Goal: Complete application form: Complete application form

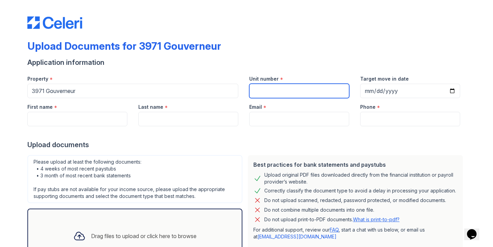
click at [284, 90] on input "Unit number" at bounding box center [299, 91] width 100 height 14
type input "4E"
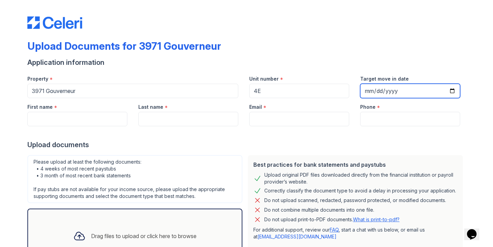
click at [452, 92] on input "Target move in date" at bounding box center [410, 91] width 100 height 14
type input "[DATE]"
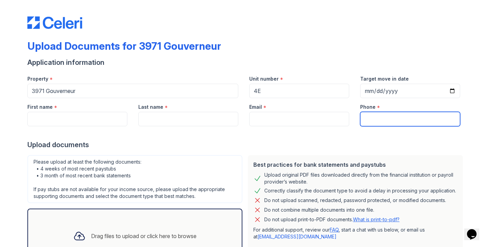
click at [379, 118] on input "Phone" at bounding box center [410, 119] width 100 height 14
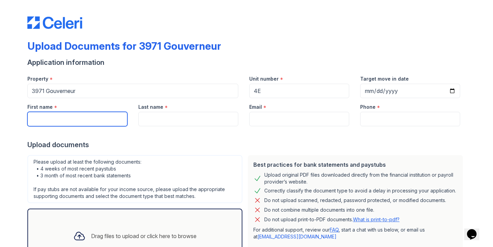
click at [82, 120] on input "First name" at bounding box center [77, 119] width 100 height 14
type input "[PERSON_NAME]"
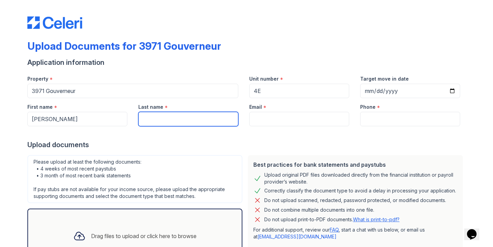
type input "M"
type input "Montero"
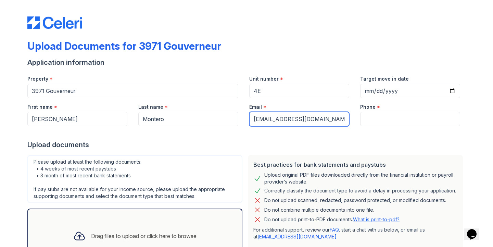
type input "luimamontero20@icloud.com"
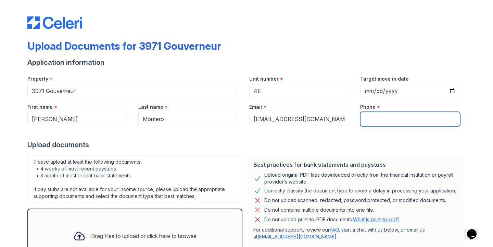
click at [377, 120] on input "Phone" at bounding box center [410, 119] width 100 height 14
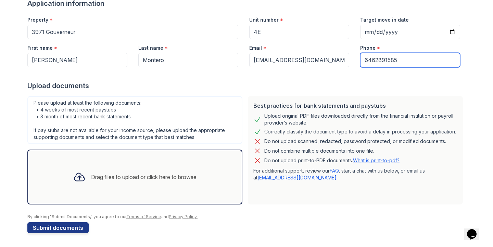
type input "6462891585"
click at [109, 182] on div "Drag files to upload or click here to browse" at bounding box center [135, 176] width 134 height 23
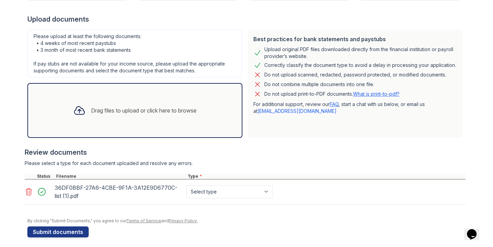
scroll to position [126, 0]
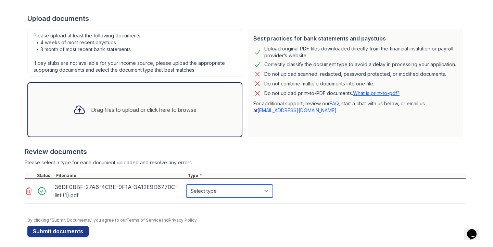
click at [211, 191] on select "Select type Paystub Bank Statement Offer Letter Tax Documents Benefit Award Let…" at bounding box center [229, 190] width 87 height 13
select select "bank_statement"
click at [158, 113] on div "Drag files to upload or click here to browse" at bounding box center [143, 109] width 105 height 8
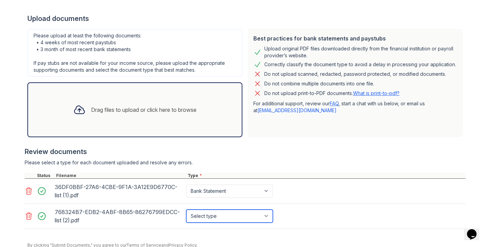
click at [232, 213] on select "Select type Paystub Bank Statement Offer Letter Tax Documents Benefit Award Let…" at bounding box center [229, 215] width 87 height 13
select select "bank_statement"
click at [190, 113] on div "Drag files to upload or click here to browse" at bounding box center [143, 109] width 105 height 8
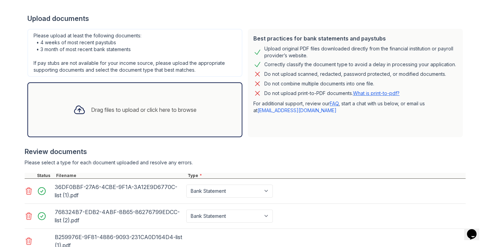
scroll to position [179, 0]
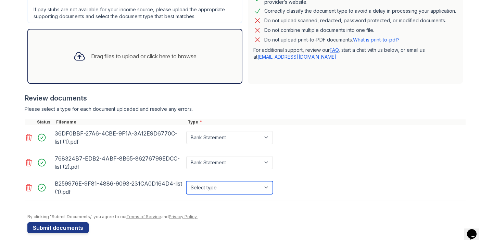
click at [229, 186] on select "Select type Paystub Bank Statement Offer Letter Tax Documents Benefit Award Let…" at bounding box center [229, 187] width 87 height 13
select select "bank_statement"
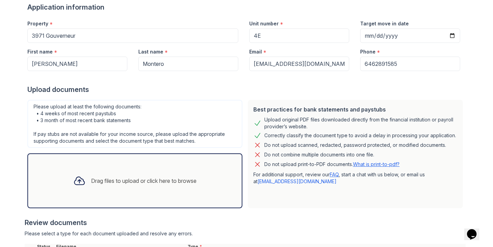
scroll to position [55, 0]
click at [118, 169] on div "Drag files to upload or click here to browse" at bounding box center [135, 180] width 134 height 23
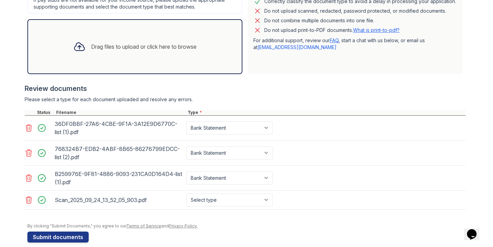
scroll to position [198, 0]
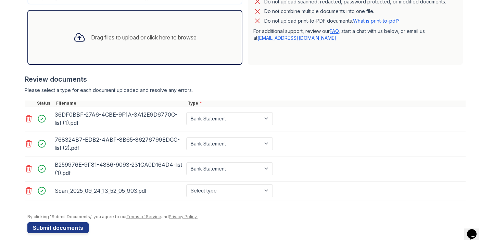
click at [137, 190] on div "Scan_2025_09_24_13_52_05_903.pdf" at bounding box center [119, 190] width 129 height 11
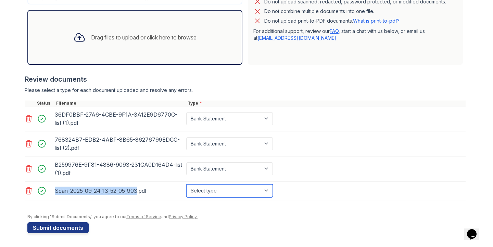
click at [224, 195] on select "Select type Paystub Bank Statement Offer Letter Tax Documents Benefit Award Let…" at bounding box center [229, 190] width 87 height 13
select select "paystub"
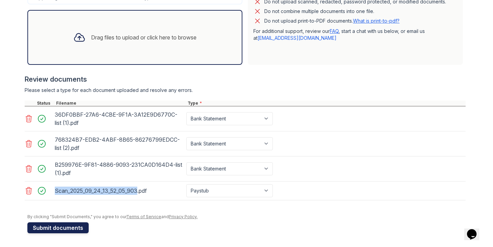
click at [72, 226] on button "Submit documents" at bounding box center [57, 227] width 61 height 11
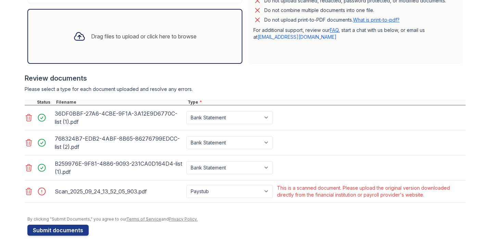
scroll to position [221, 0]
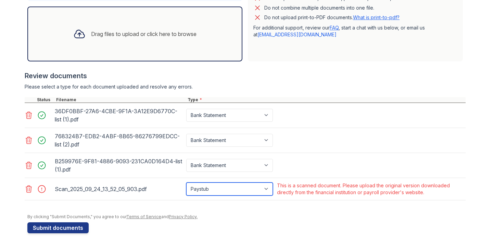
click at [219, 185] on select "Paystub Bank Statement Offer Letter Tax Documents Benefit Award Letter Investme…" at bounding box center [229, 188] width 87 height 13
select select "other"
click at [29, 188] on icon at bounding box center [29, 188] width 6 height 7
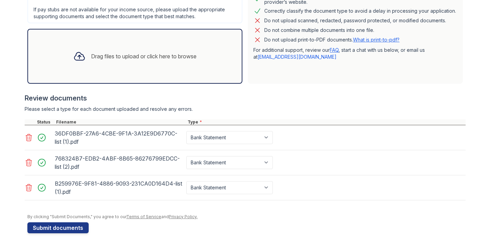
click at [140, 61] on div "Drag files to upload or click here to browse" at bounding box center [135, 56] width 134 height 23
click at [158, 49] on div "Drag files to upload or click here to browse" at bounding box center [135, 56] width 134 height 23
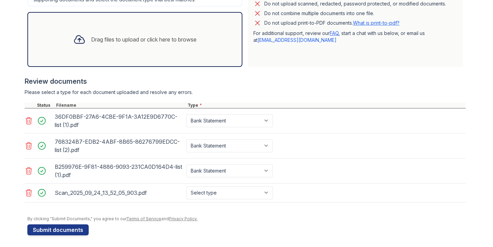
scroll to position [217, 0]
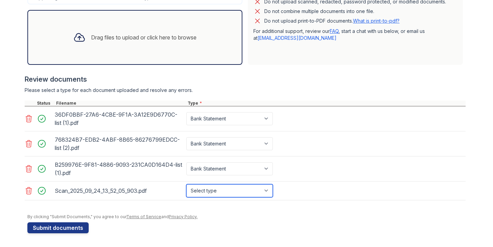
click at [215, 185] on select "Select type Paystub Bank Statement Offer Letter Tax Documents Benefit Award Let…" at bounding box center [229, 190] width 87 height 13
select select "paystub"
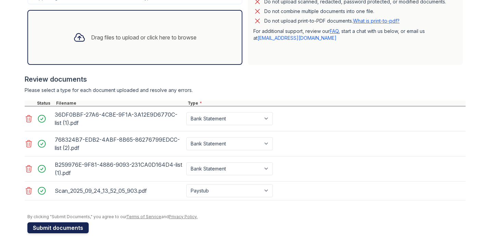
click at [83, 228] on button "Submit documents" at bounding box center [57, 227] width 61 height 11
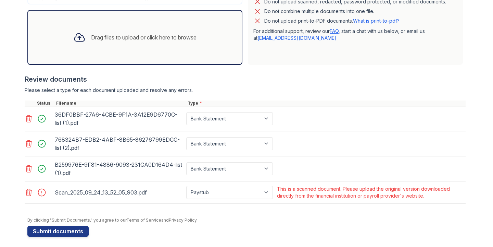
scroll to position [221, 0]
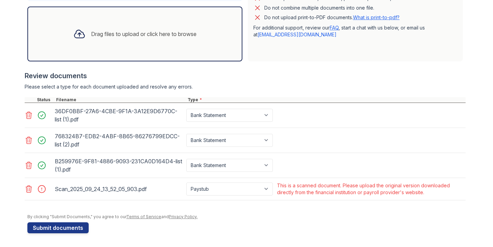
click at [28, 190] on icon at bounding box center [29, 188] width 6 height 7
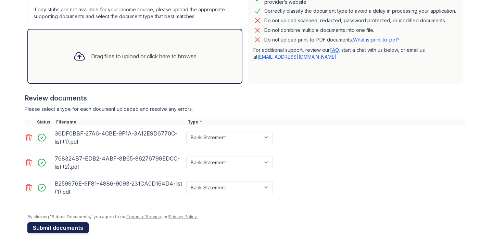
click at [57, 231] on button "Submit documents" at bounding box center [57, 227] width 61 height 11
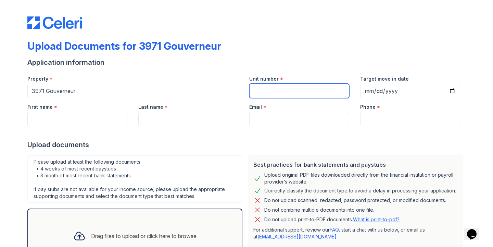
click at [272, 93] on input "Unit number" at bounding box center [299, 91] width 100 height 14
type input "4E"
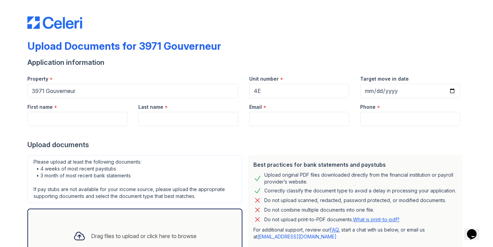
click at [95, 126] on div at bounding box center [246, 133] width 438 height 14
click at [87, 121] on input "First name" at bounding box center [77, 119] width 100 height 14
type input "Luisa"
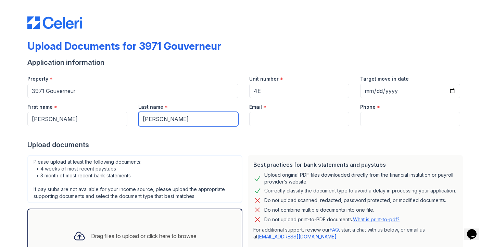
type input "Pena Gonzalez"
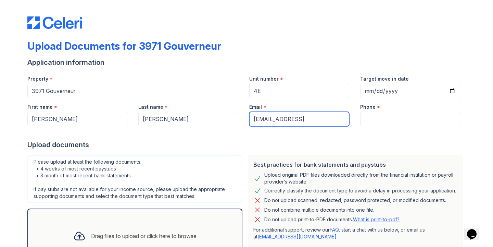
click at [313, 122] on input "luisapg02@gmail.cim" at bounding box center [299, 119] width 100 height 14
type input "luisapg02@gmail.com"
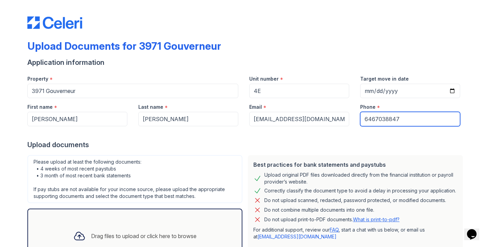
scroll to position [59, 0]
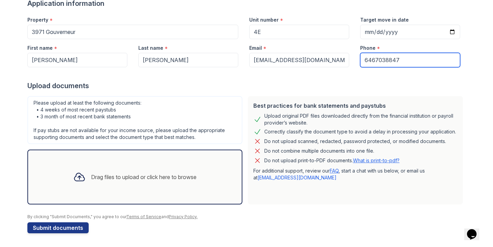
type input "6467038847"
click at [168, 179] on div "Drag files to upload or click here to browse" at bounding box center [143, 177] width 105 height 8
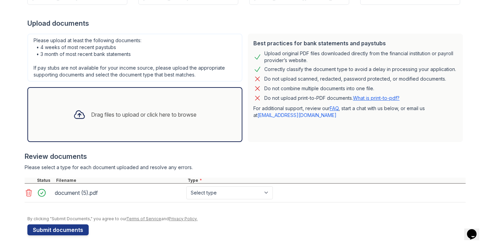
scroll to position [123, 0]
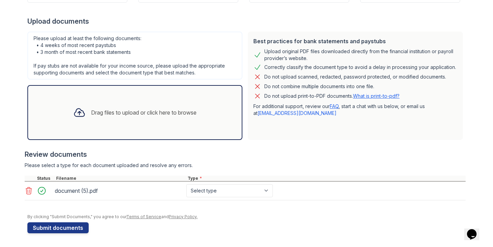
click at [158, 105] on div "Drag files to upload or click here to browse" at bounding box center [135, 112] width 134 height 23
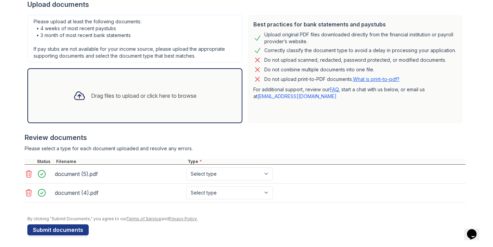
scroll to position [142, 0]
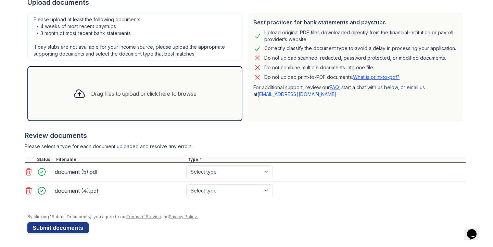
click at [146, 97] on div "Drag files to upload or click here to browse" at bounding box center [143, 93] width 105 height 8
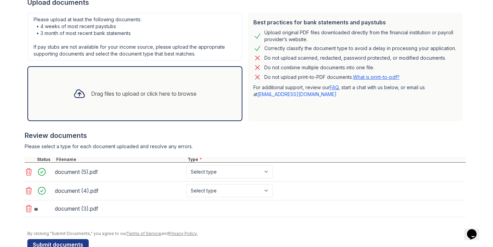
scroll to position [159, 0]
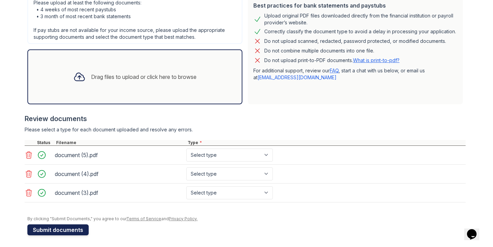
click at [69, 227] on button "Submit documents" at bounding box center [57, 229] width 61 height 11
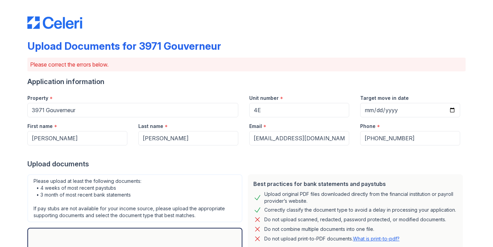
scroll to position [202, 0]
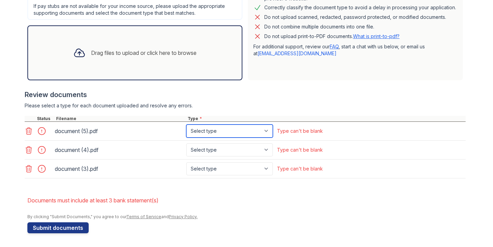
click at [212, 126] on select "Select type Paystub Bank Statement Offer Letter Tax Documents Benefit Award Let…" at bounding box center [229, 130] width 87 height 13
select select "bank_statement"
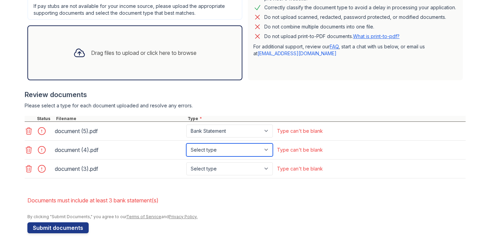
click at [210, 147] on select "Select type Paystub Bank Statement Offer Letter Tax Documents Benefit Award Let…" at bounding box center [229, 149] width 87 height 13
select select "bank_statement"
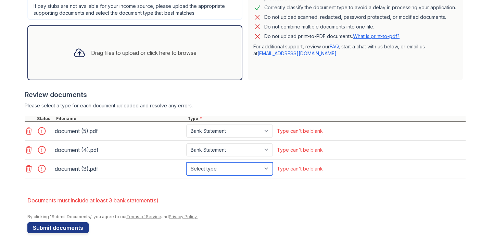
click at [207, 163] on select "Select type Paystub Bank Statement Offer Letter Tax Documents Benefit Award Let…" at bounding box center [229, 168] width 87 height 13
select select "bank_statement"
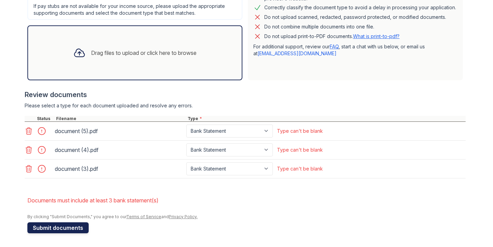
click at [71, 224] on button "Submit documents" at bounding box center [57, 227] width 61 height 11
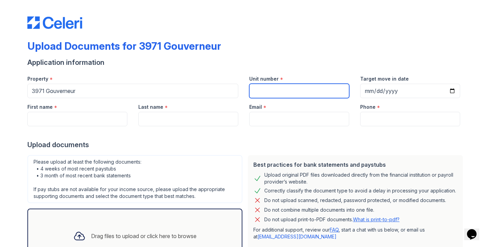
click at [276, 88] on input "Unit number" at bounding box center [299, 91] width 100 height 14
type input "4E"
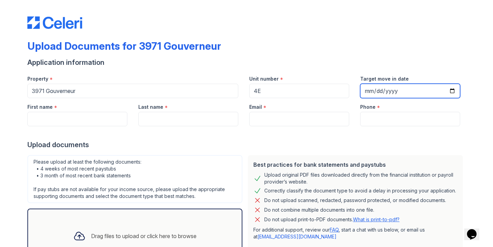
click at [395, 93] on input "Target move in date" at bounding box center [410, 91] width 100 height 14
click at [417, 88] on input "Target move in date" at bounding box center [410, 91] width 100 height 14
click at [388, 88] on input "Target move in date" at bounding box center [410, 91] width 100 height 14
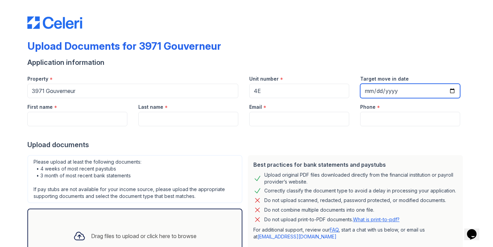
click at [371, 91] on input "Target move in date" at bounding box center [410, 91] width 100 height 14
click at [381, 87] on input "Target move in date" at bounding box center [410, 91] width 100 height 14
click at [377, 90] on input "Target move in date" at bounding box center [410, 91] width 100 height 14
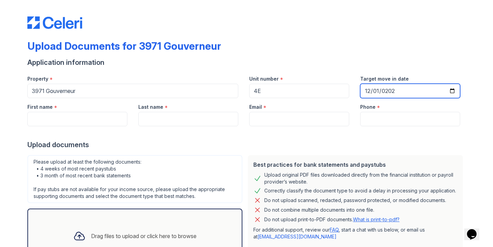
type input "[DATE]"
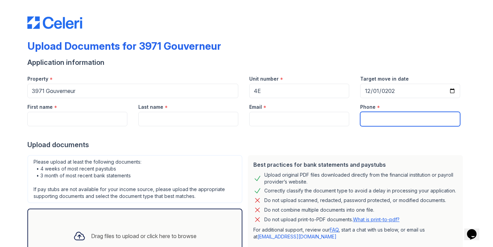
click at [372, 118] on input "Phone" at bounding box center [410, 119] width 100 height 14
type input "6469042407"
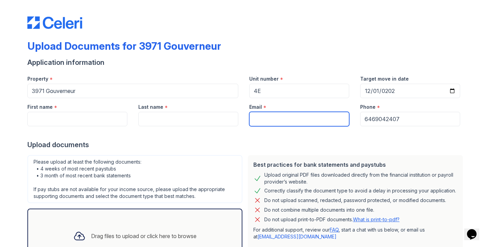
click at [296, 117] on input "Email" at bounding box center [299, 119] width 100 height 14
type input "ceciliaguerra624@gmail.com"
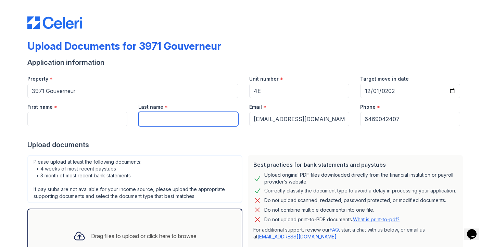
click at [198, 123] on input "Last name" at bounding box center [188, 119] width 100 height 14
type input "F"
type input "Guerra Basilio"
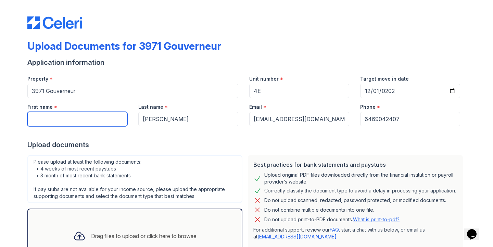
click at [121, 124] on input "First name" at bounding box center [77, 119] width 100 height 14
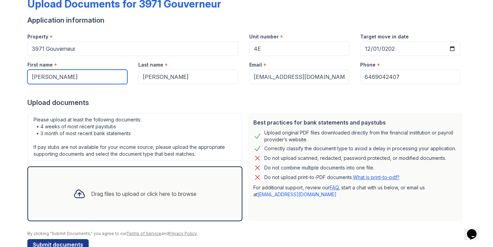
scroll to position [59, 0]
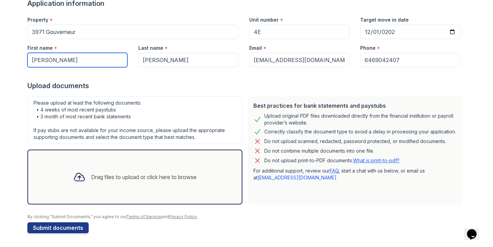
type input "Cecilia"
click at [142, 168] on div "Drag files to upload or click here to browse" at bounding box center [135, 176] width 134 height 23
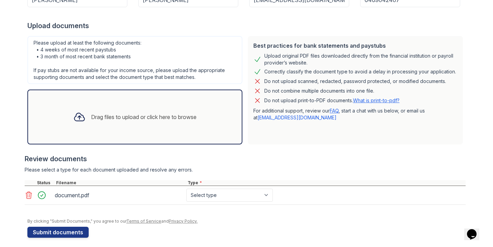
scroll to position [123, 0]
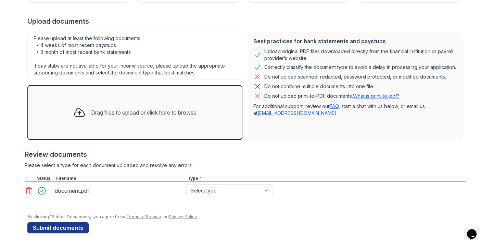
click at [176, 107] on div "Drag files to upload or click here to browse" at bounding box center [135, 112] width 134 height 23
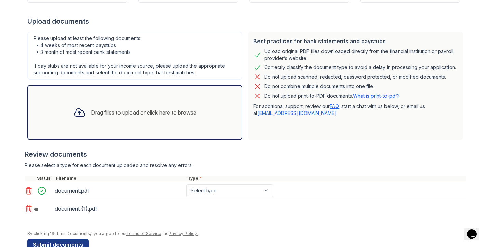
scroll to position [140, 0]
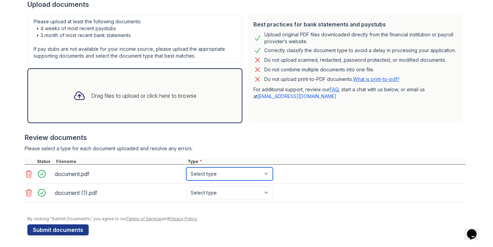
click at [224, 177] on select "Select type Paystub Bank Statement Offer Letter Tax Documents Benefit Award Let…" at bounding box center [229, 173] width 87 height 13
select select "bank_statement"
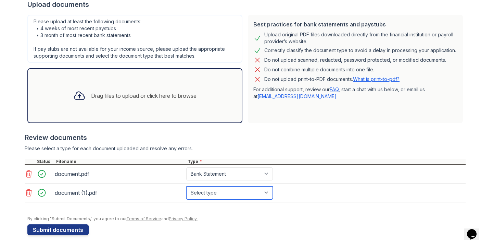
click at [210, 192] on select "Select type Paystub Bank Statement Offer Letter Tax Documents Benefit Award Let…" at bounding box center [229, 192] width 87 height 13
select select "bank_statement"
click at [144, 98] on div "Drag files to upload or click here to browse" at bounding box center [143, 95] width 105 height 8
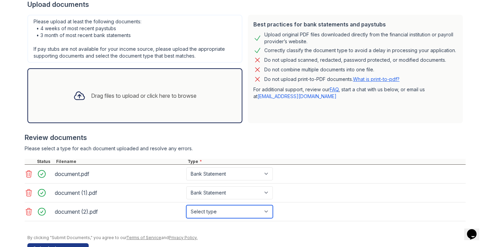
click at [220, 213] on select "Select type Paystub Bank Statement Offer Letter Tax Documents Benefit Award Let…" at bounding box center [229, 211] width 87 height 13
select select "bank_statement"
click at [175, 222] on div at bounding box center [245, 224] width 441 height 7
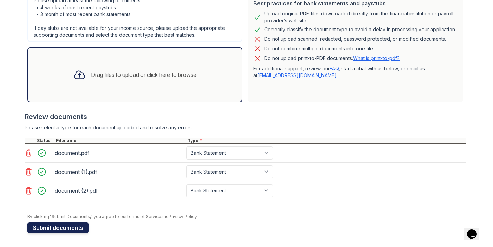
click at [69, 227] on button "Submit documents" at bounding box center [57, 227] width 61 height 11
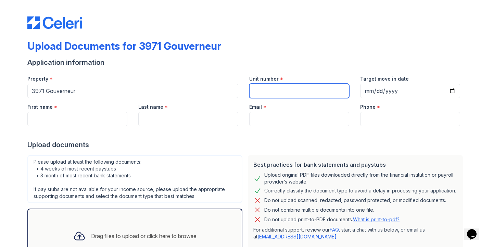
click at [260, 89] on input "Unit number" at bounding box center [299, 91] width 100 height 14
type input "4E"
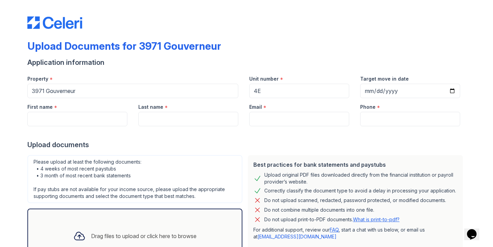
click at [384, 126] on div at bounding box center [246, 133] width 438 height 14
click at [380, 119] on input "Phone" at bounding box center [410, 119] width 100 height 14
click at [74, 117] on input "First name" at bounding box center [77, 119] width 100 height 14
type input "[PERSON_NAME]"
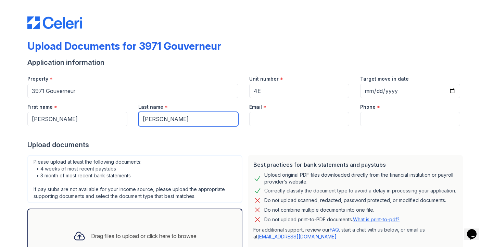
type input "[PERSON_NAME]"
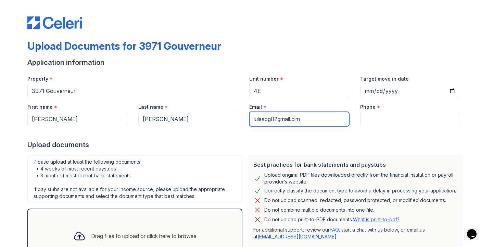
click at [319, 122] on input "luisapg02gmail.cim" at bounding box center [299, 119] width 100 height 14
type input "[DOMAIN_NAME]"
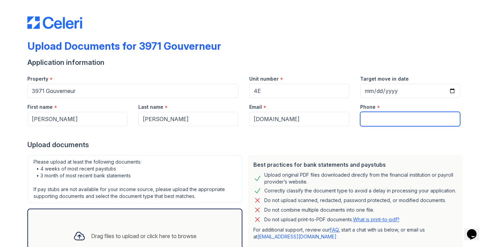
click at [385, 120] on input "Phone" at bounding box center [410, 119] width 100 height 14
type input "6467038847"
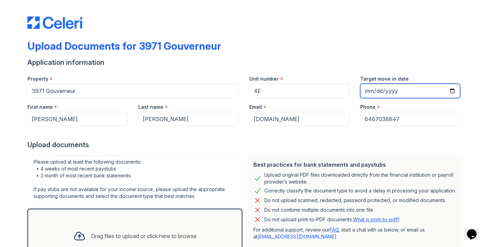
click at [395, 92] on input "Target move in date" at bounding box center [410, 91] width 100 height 14
click at [369, 91] on input "Target move in date" at bounding box center [410, 91] width 100 height 14
type input "0025-12-01"
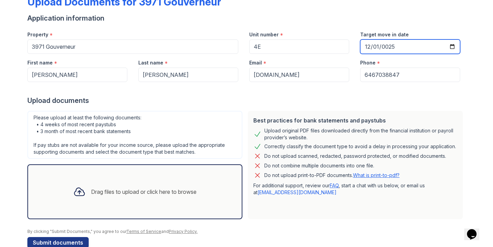
scroll to position [59, 0]
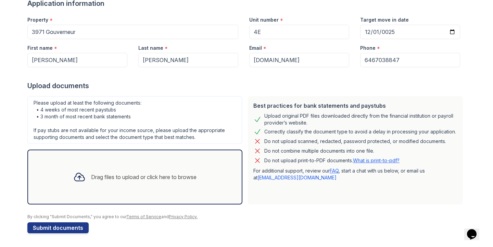
click at [164, 173] on div "Drag files to upload or click here to browse" at bounding box center [143, 177] width 105 height 8
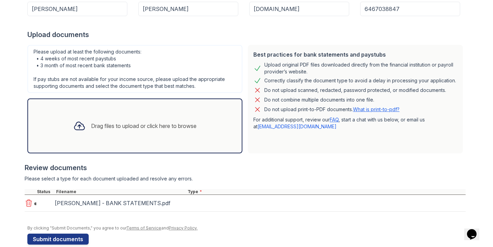
scroll to position [121, 0]
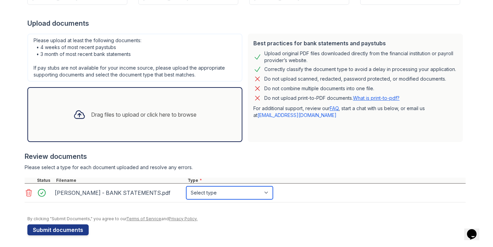
click at [203, 190] on select "Select type Paystub Bank Statement Offer Letter Tax Documents Benefit Award Let…" at bounding box center [229, 192] width 87 height 13
select select "bank_statement"
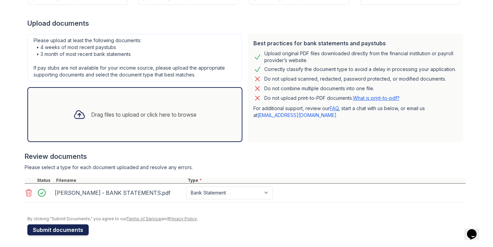
click at [64, 228] on button "Submit documents" at bounding box center [57, 229] width 61 height 11
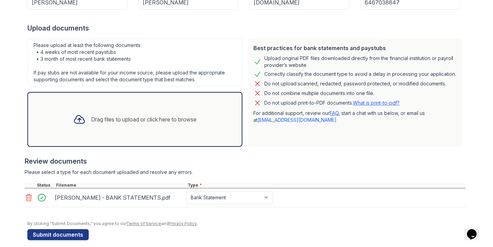
scroll to position [123, 0]
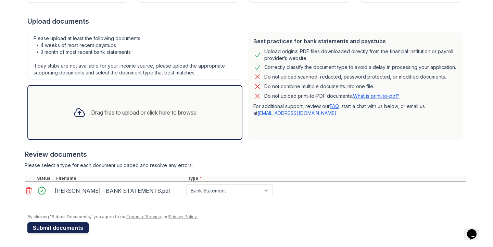
click at [70, 225] on button "Submit documents" at bounding box center [57, 227] width 61 height 11
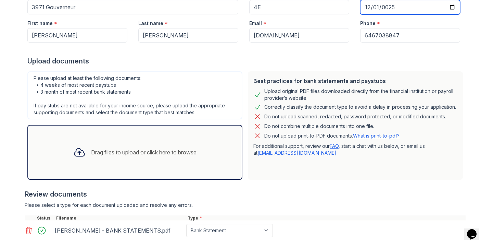
click at [387, 5] on input "0025-12-01" at bounding box center [410, 7] width 100 height 14
type input "202320-12-01"
type input "[DATE]"
click at [301, 185] on div at bounding box center [245, 185] width 441 height 7
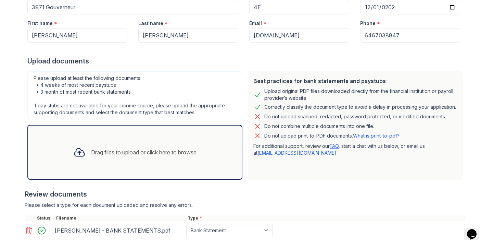
scroll to position [123, 0]
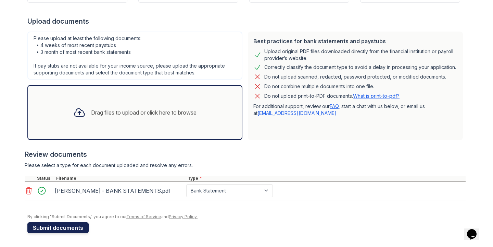
click at [67, 231] on button "Submit documents" at bounding box center [57, 227] width 61 height 11
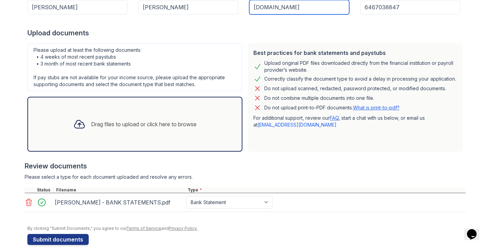
click at [279, 7] on input "[DOMAIN_NAME]" at bounding box center [299, 7] width 100 height 14
type input "[EMAIL_ADDRESS][DOMAIN_NAME]"
click at [304, 106] on p "Do not upload print-to-PDF documents. What is print-to-pdf?" at bounding box center [331, 107] width 135 height 7
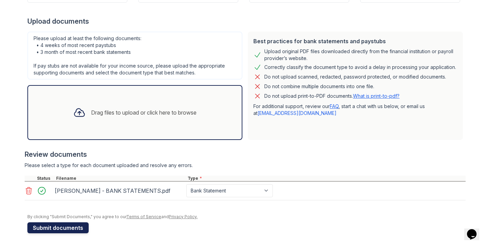
click at [58, 227] on button "Submit documents" at bounding box center [57, 227] width 61 height 11
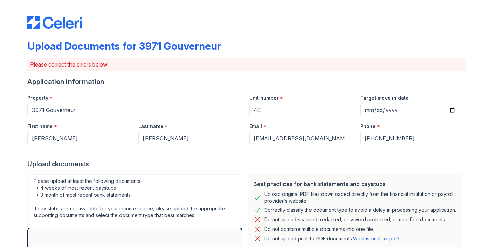
scroll to position [168, 0]
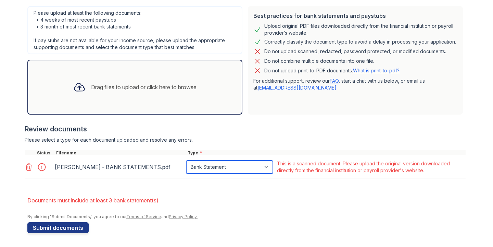
click at [235, 166] on select "Paystub Bank Statement Offer Letter Tax Documents Benefit Award Letter Investme…" at bounding box center [229, 166] width 87 height 13
select select "other"
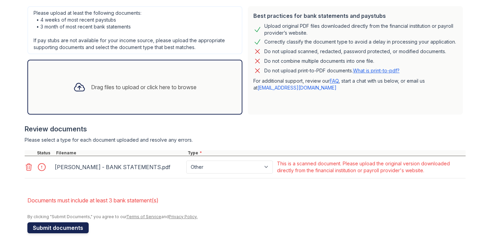
click at [84, 227] on button "Submit documents" at bounding box center [57, 227] width 61 height 11
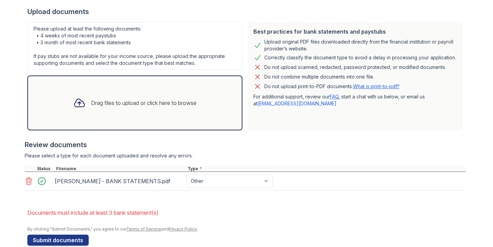
scroll to position [164, 0]
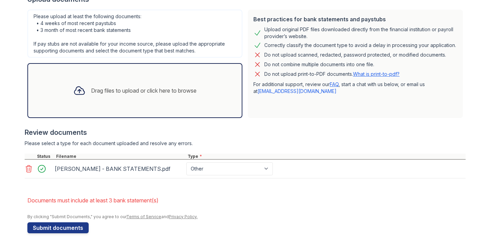
click at [150, 83] on div "Drag files to upload or click here to browse" at bounding box center [135, 90] width 134 height 23
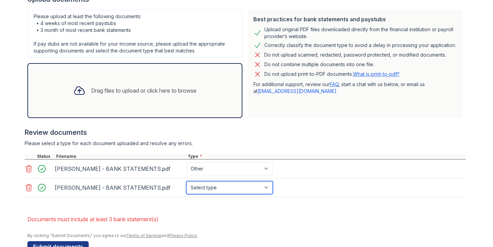
click at [210, 188] on select "Select type Paystub Bank Statement Offer Letter Tax Documents Benefit Award Let…" at bounding box center [229, 187] width 87 height 13
select select "other"
click at [28, 187] on icon at bounding box center [29, 187] width 8 height 8
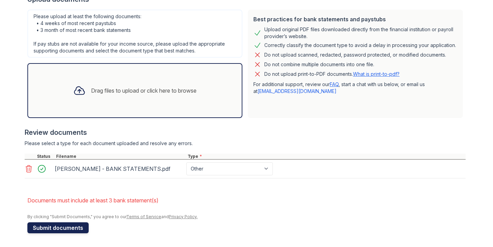
click at [62, 225] on button "Submit documents" at bounding box center [57, 227] width 61 height 11
